Goal: Task Accomplishment & Management: Use online tool/utility

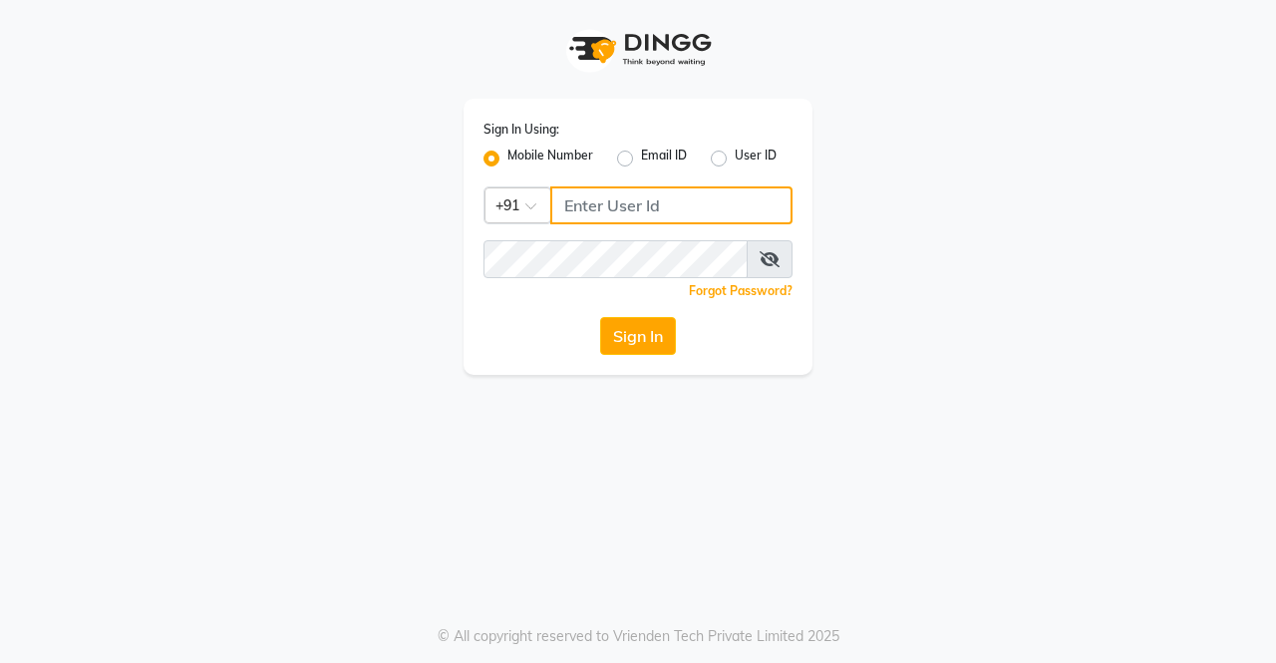
click at [624, 208] on input "Username" at bounding box center [671, 205] width 242 height 38
type input "9000000000"
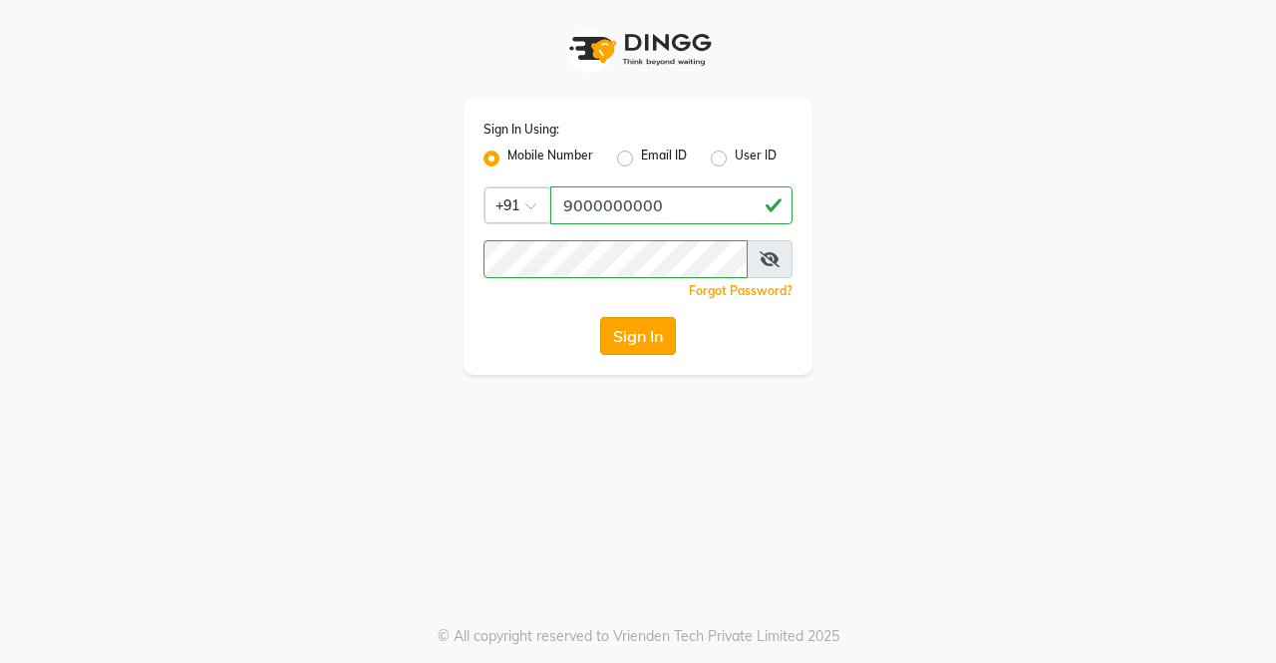
click at [633, 350] on button "Sign In" at bounding box center [638, 336] width 76 height 38
